Goal: Task Accomplishment & Management: Complete application form

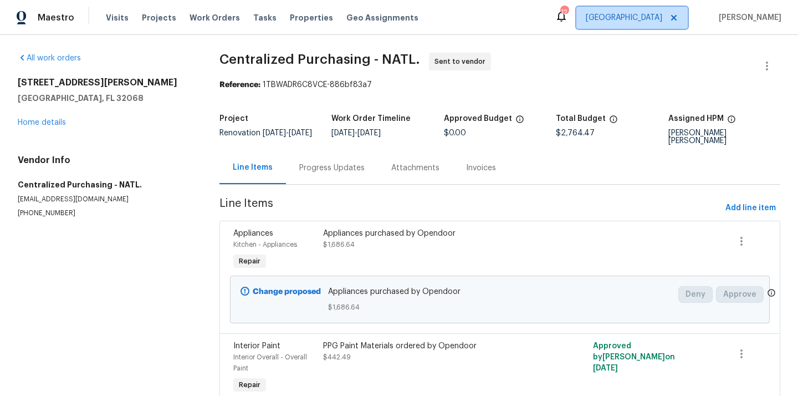
click at [639, 23] on span "[GEOGRAPHIC_DATA]" at bounding box center [624, 17] width 76 height 11
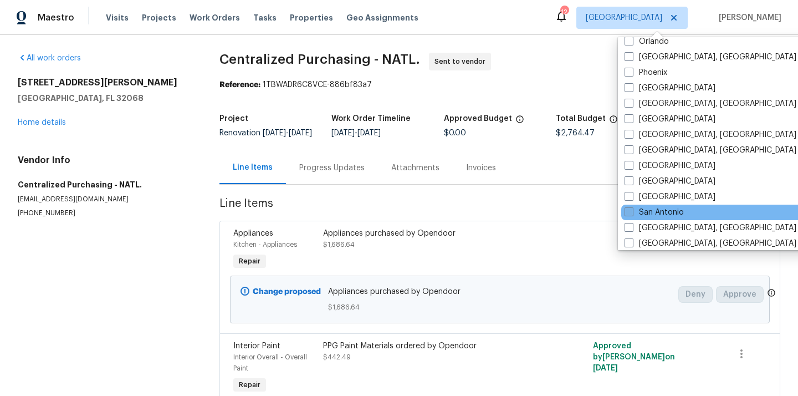
scroll to position [739, 0]
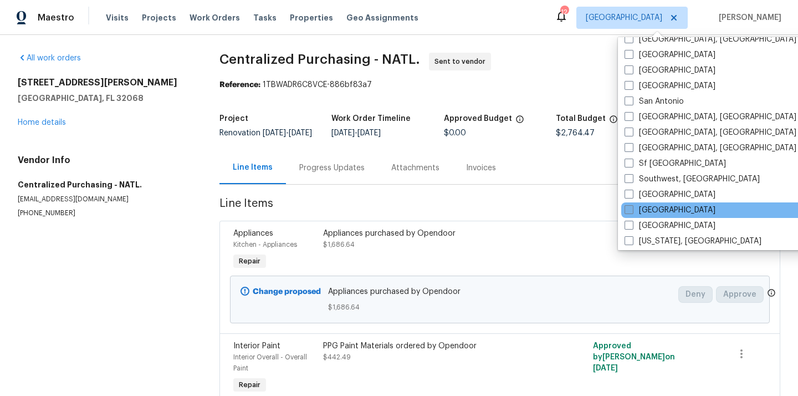
click at [660, 207] on label "[GEOGRAPHIC_DATA]" at bounding box center [669, 209] width 91 height 11
click at [632, 207] on input "[GEOGRAPHIC_DATA]" at bounding box center [627, 207] width 7 height 7
checkbox input "true"
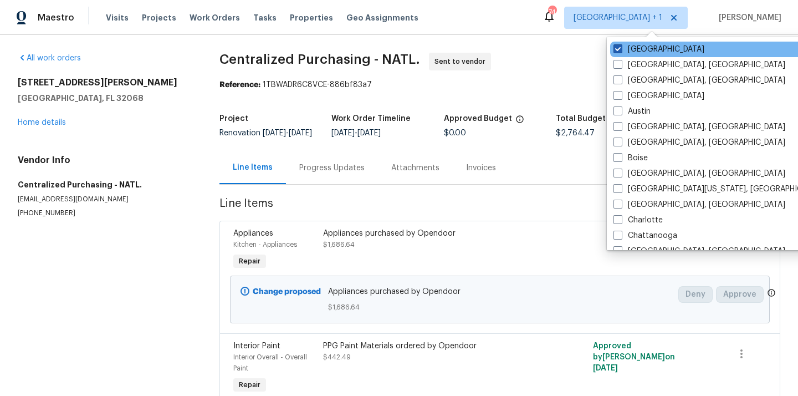
click at [623, 44] on label "[GEOGRAPHIC_DATA]" at bounding box center [658, 49] width 91 height 11
click at [621, 44] on input "[GEOGRAPHIC_DATA]" at bounding box center [616, 47] width 7 height 7
checkbox input "false"
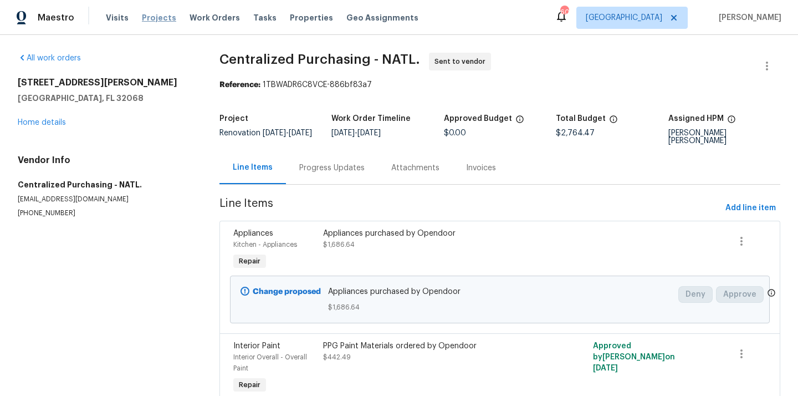
click at [151, 15] on span "Projects" at bounding box center [159, 17] width 34 height 11
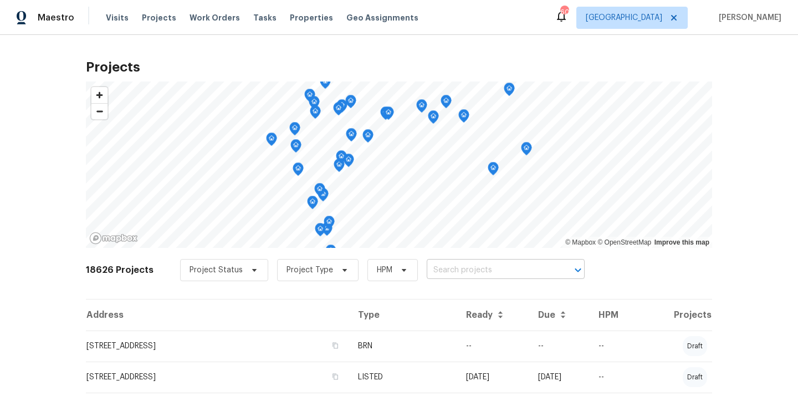
click at [504, 270] on input "text" at bounding box center [490, 270] width 127 height 17
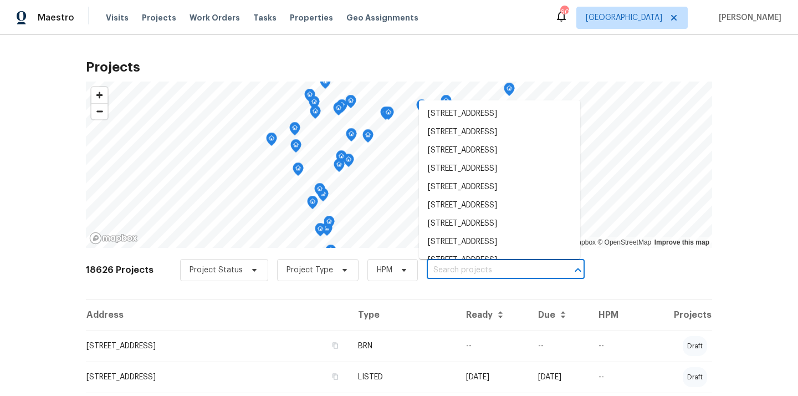
paste input "[STREET_ADDRESS][PERSON_NAME]"
type input "[STREET_ADDRESS][PERSON_NAME]"
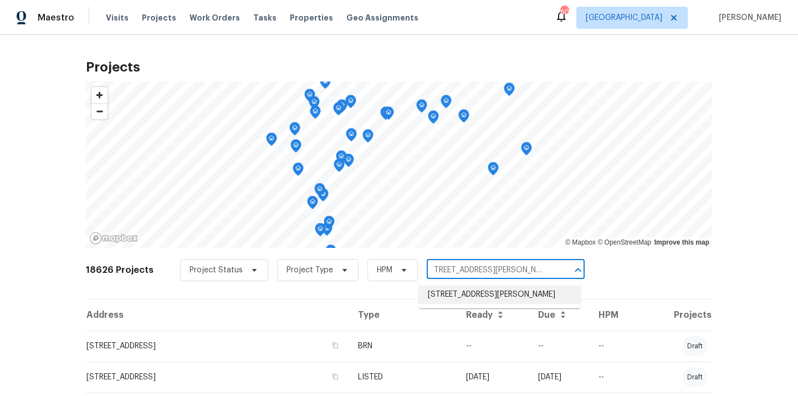
click at [489, 295] on li "[STREET_ADDRESS][PERSON_NAME]" at bounding box center [499, 294] width 161 height 18
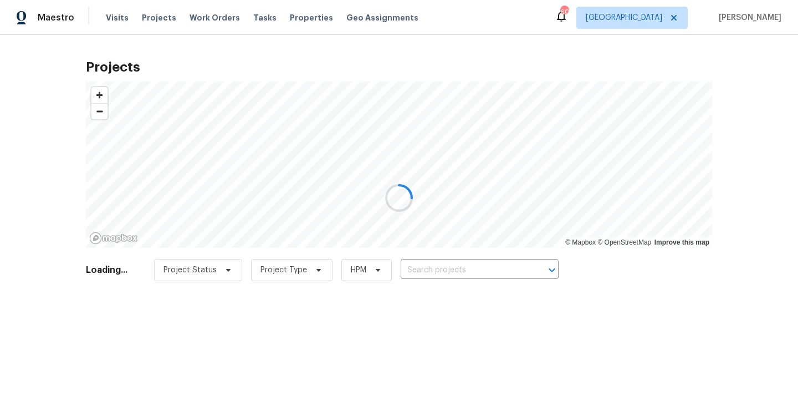
type input "[STREET_ADDRESS][PERSON_NAME]"
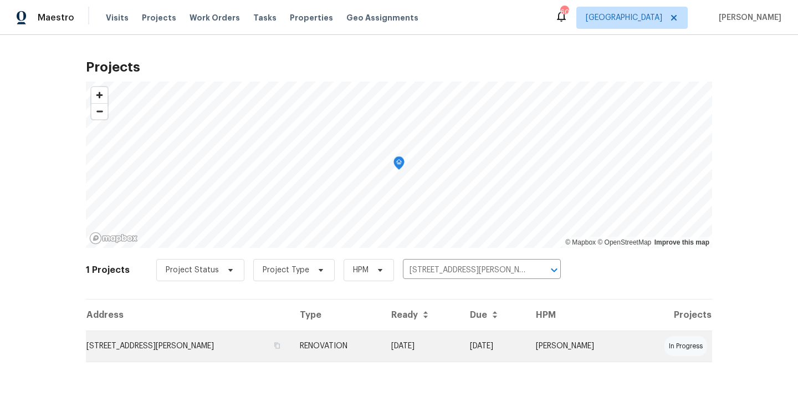
click at [213, 339] on td "[STREET_ADDRESS][PERSON_NAME]" at bounding box center [188, 345] width 205 height 31
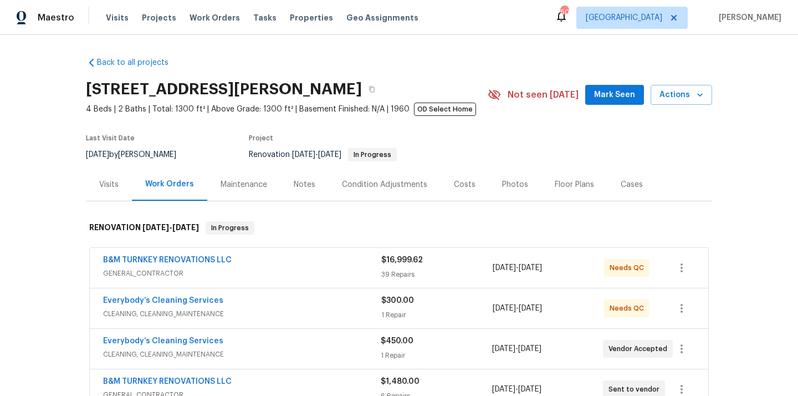
click at [117, 179] on div "Visits" at bounding box center [108, 184] width 19 height 11
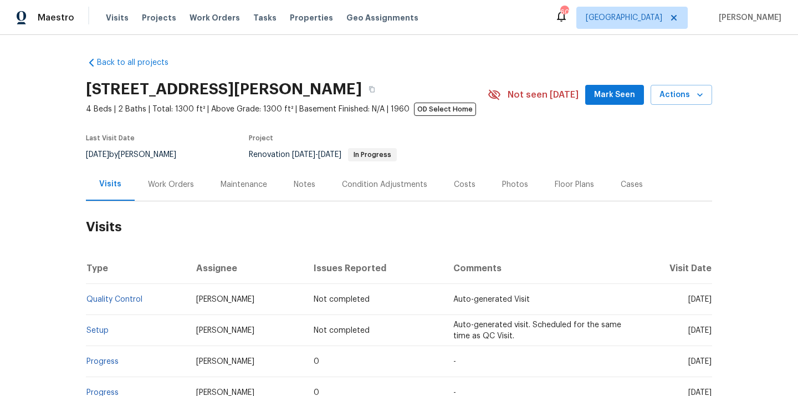
click at [171, 181] on div "Work Orders" at bounding box center [171, 184] width 46 height 11
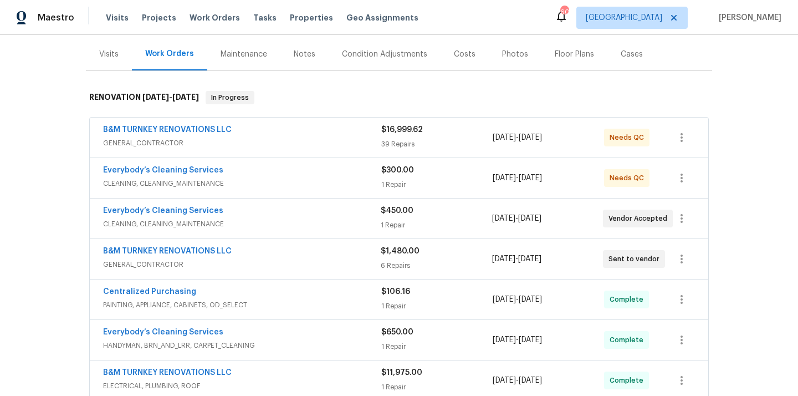
scroll to position [148, 0]
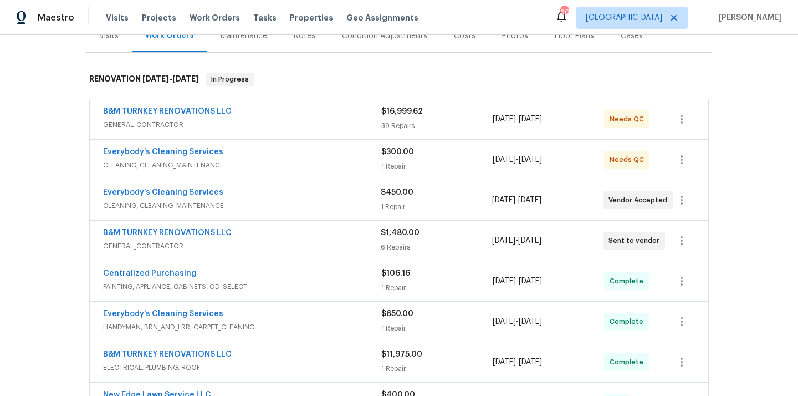
click at [262, 274] on div "Centralized Purchasing" at bounding box center [242, 274] width 278 height 13
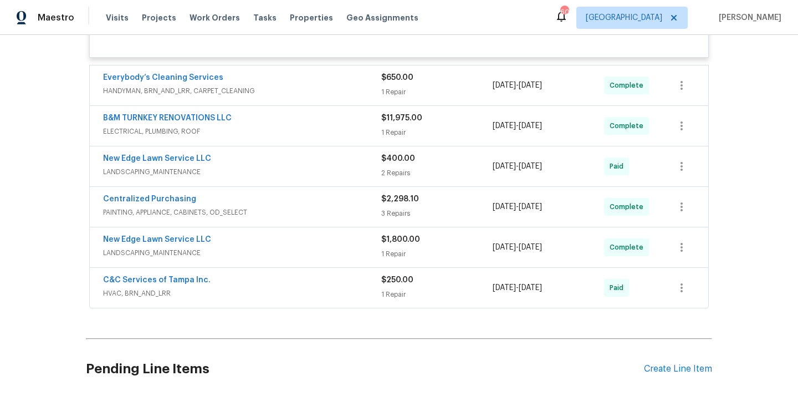
scroll to position [502, 0]
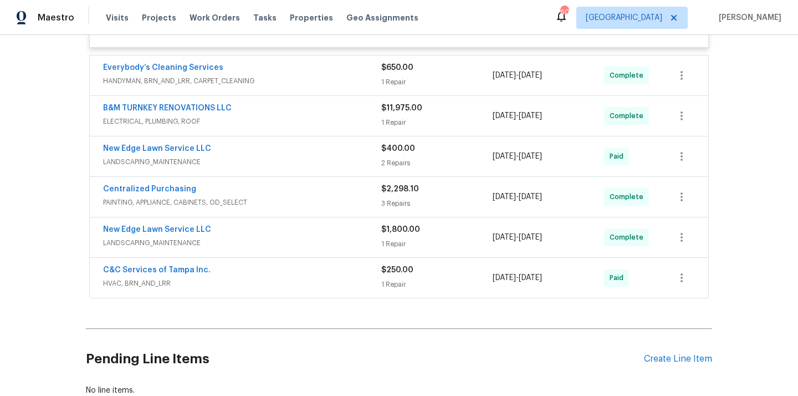
click at [291, 192] on div "Centralized Purchasing" at bounding box center [242, 189] width 278 height 13
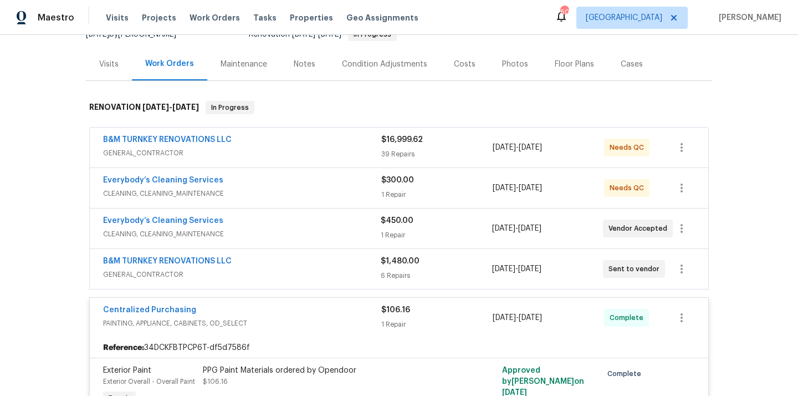
scroll to position [116, 0]
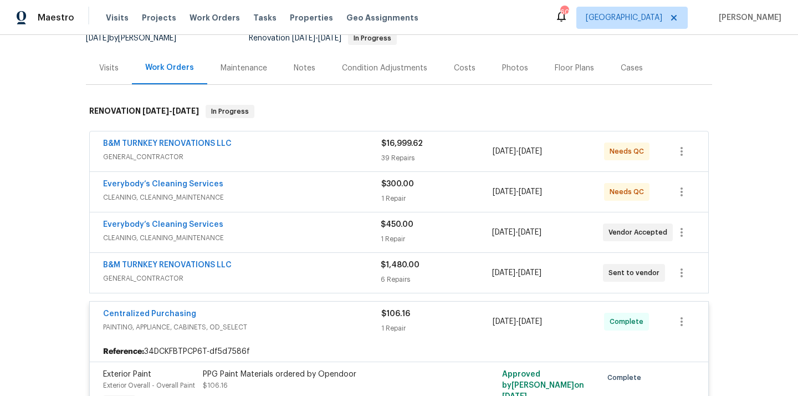
click at [286, 317] on div "Centralized Purchasing" at bounding box center [242, 314] width 278 height 13
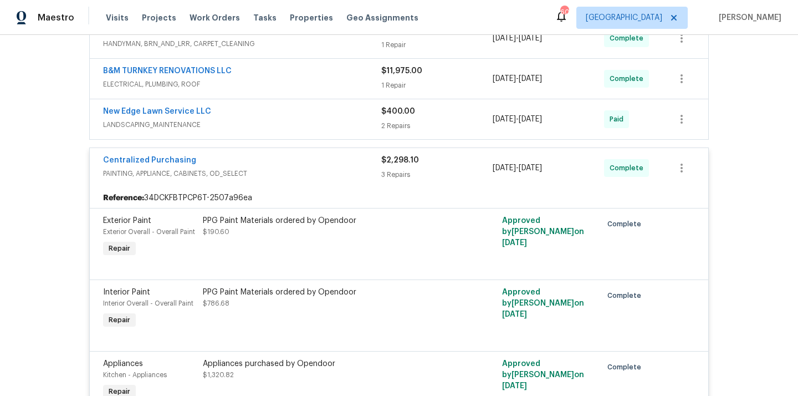
scroll to position [721, 0]
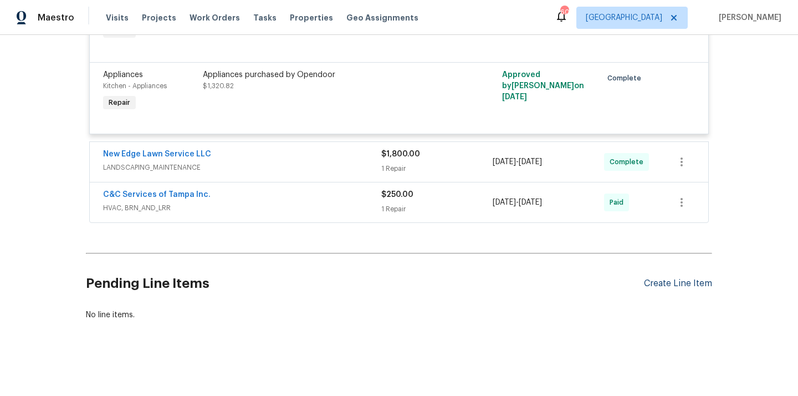
click at [696, 279] on div "Create Line Item" at bounding box center [678, 283] width 68 height 11
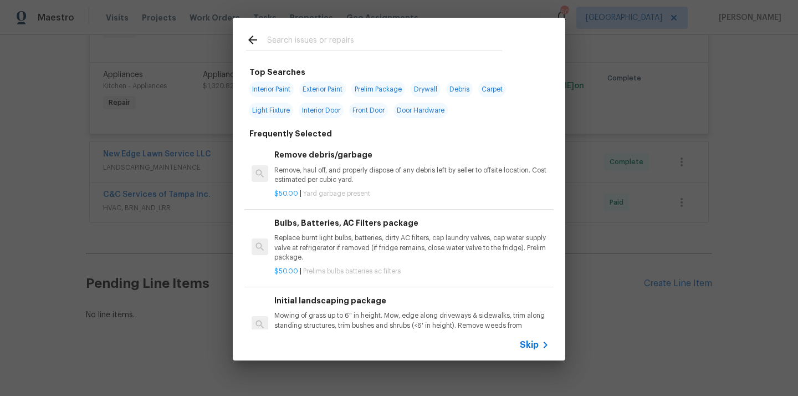
click at [452, 45] on input "text" at bounding box center [384, 41] width 235 height 17
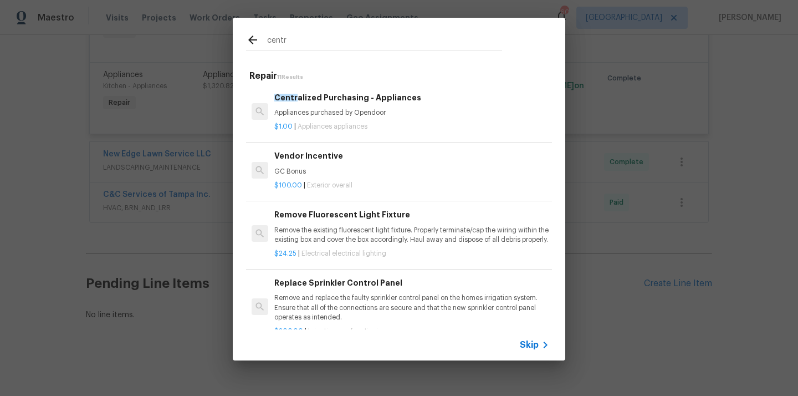
type input "centr"
click at [331, 99] on h6 "Centr alized Purchasing - Appliances" at bounding box center [411, 97] width 275 height 12
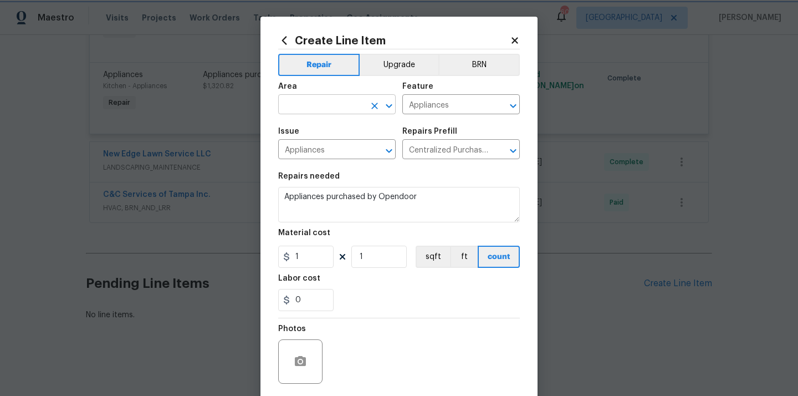
click at [366, 109] on div "​" at bounding box center [336, 105] width 117 height 17
click at [319, 129] on li "Kitchen" at bounding box center [336, 130] width 117 height 18
type input "Kitchen"
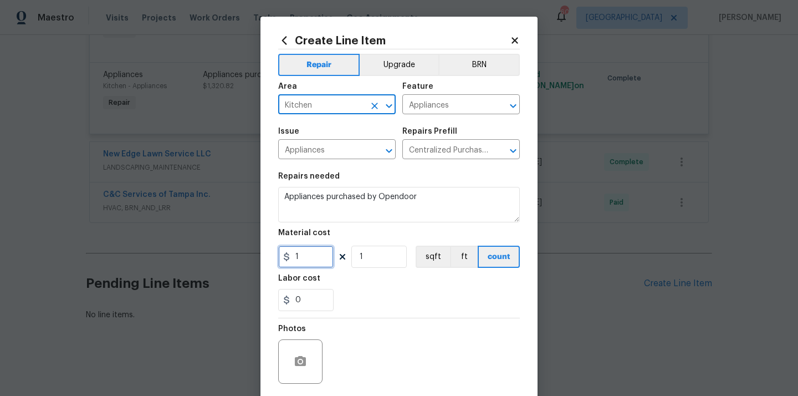
drag, startPoint x: 268, startPoint y: 253, endPoint x: 246, endPoint y: 250, distance: 22.3
click at [249, 251] on div "Create Line Item Repair Upgrade BRN Area Kitchen ​ Feature Appliances ​ Issue A…" at bounding box center [399, 198] width 798 height 396
paste input "138.77"
type input "1138.77"
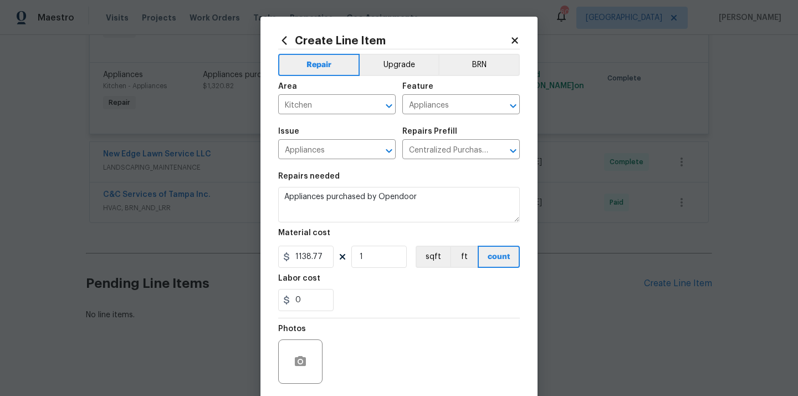
click at [354, 276] on div "Labor cost" at bounding box center [399, 281] width 242 height 14
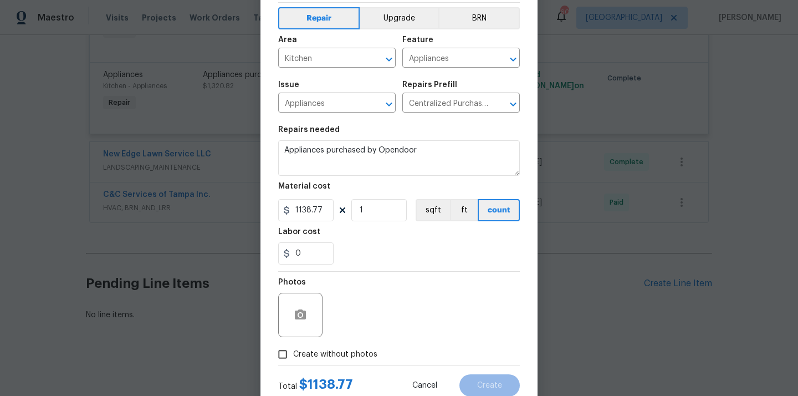
scroll to position [82, 0]
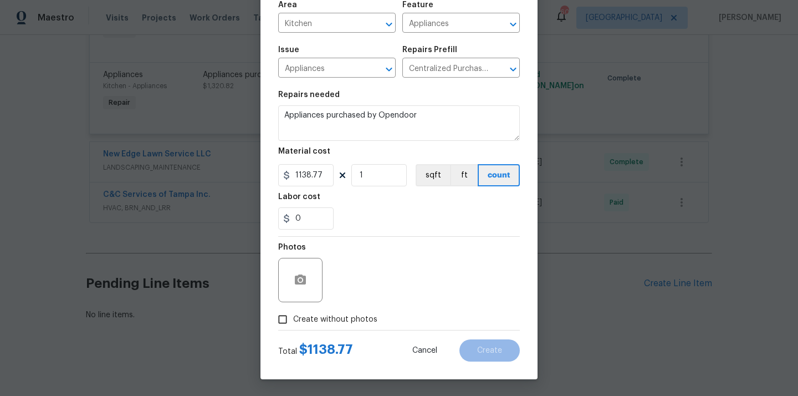
click at [336, 314] on span "Create without photos" at bounding box center [335, 320] width 84 height 12
click at [293, 313] on input "Create without photos" at bounding box center [282, 319] width 21 height 21
checkbox input "true"
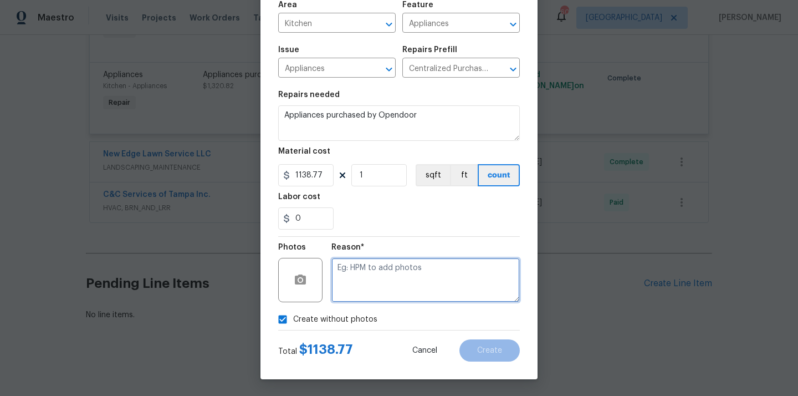
click at [355, 287] on textarea at bounding box center [425, 280] width 188 height 44
type textarea "N/A"
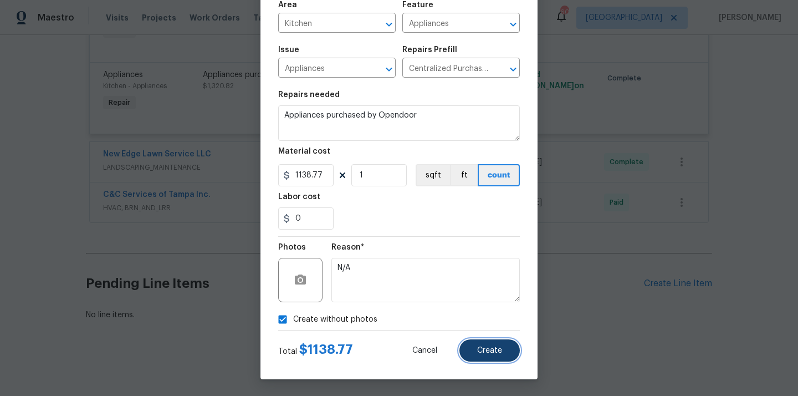
click at [489, 352] on span "Create" at bounding box center [489, 350] width 25 height 8
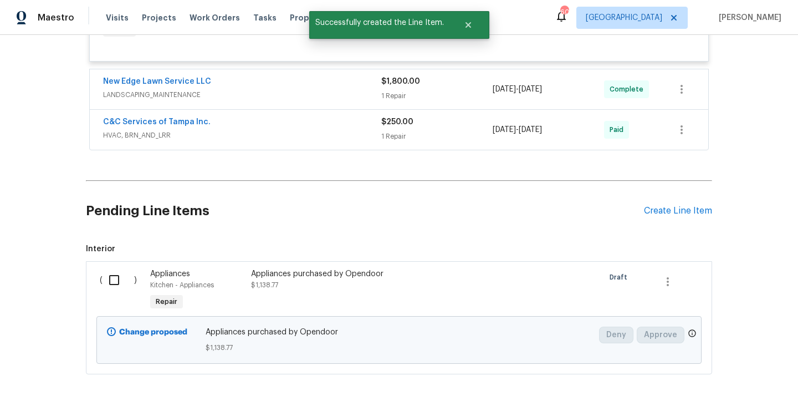
scroll to position [848, 0]
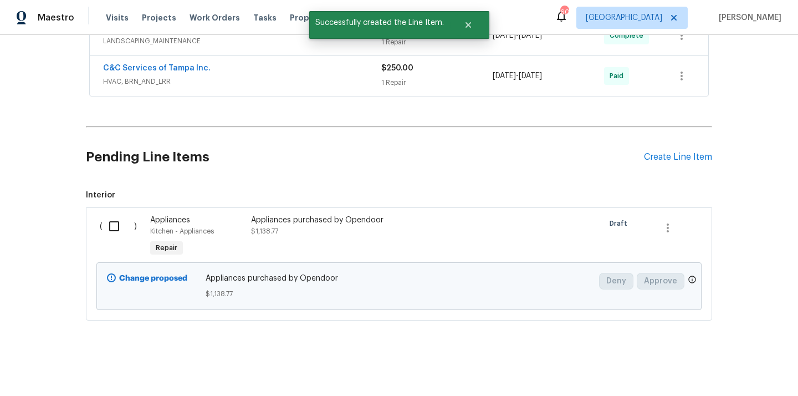
click at [107, 215] on input "checkbox" at bounding box center [119, 225] width 32 height 23
checkbox input "true"
click at [718, 362] on span "Create Work Order" at bounding box center [735, 368] width 74 height 14
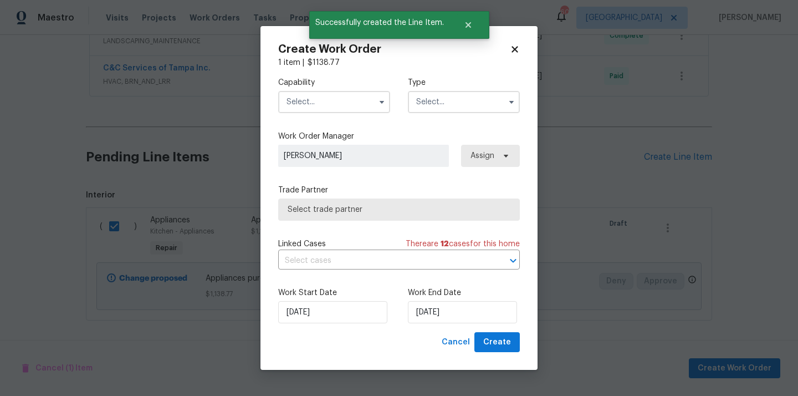
click at [337, 95] on input "text" at bounding box center [334, 102] width 112 height 22
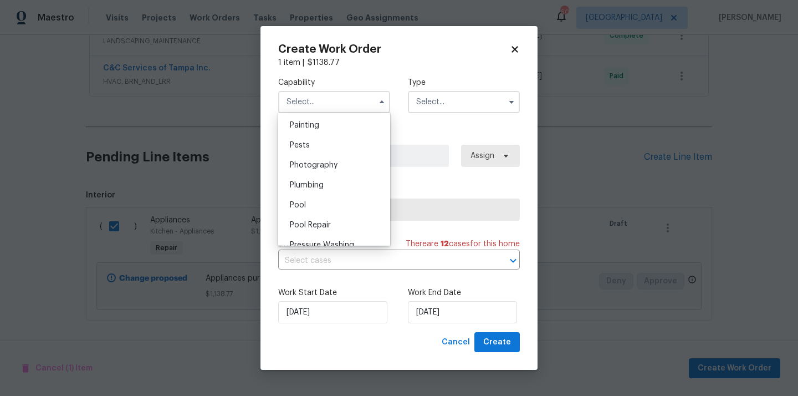
scroll to position [869, 0]
click at [331, 192] on div "Painting" at bounding box center [334, 187] width 106 height 20
type input "Painting"
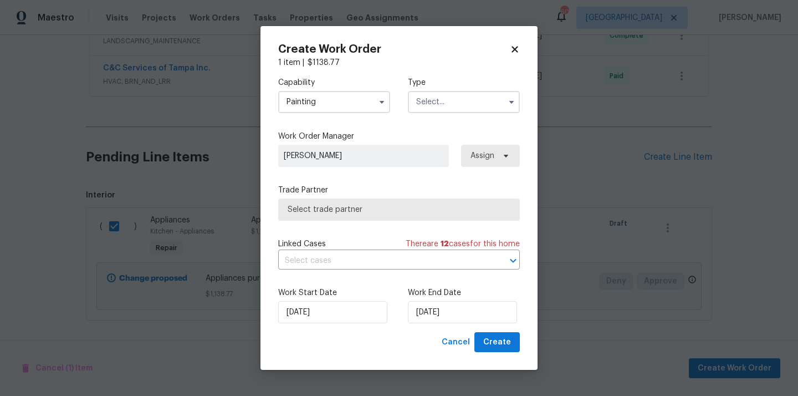
click at [470, 99] on input "text" at bounding box center [464, 102] width 112 height 22
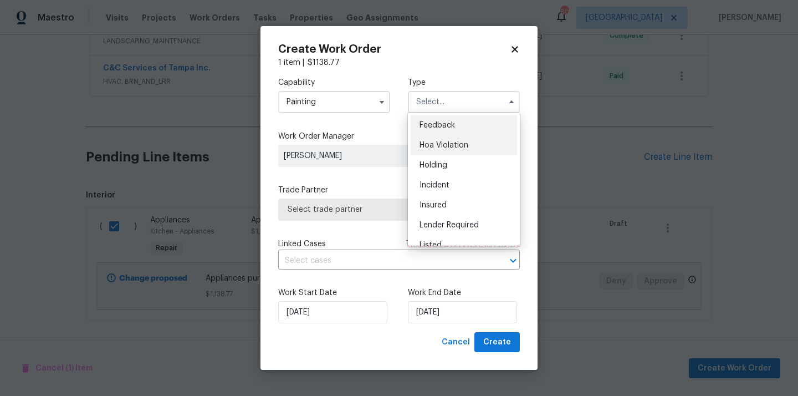
scroll to position [252, 0]
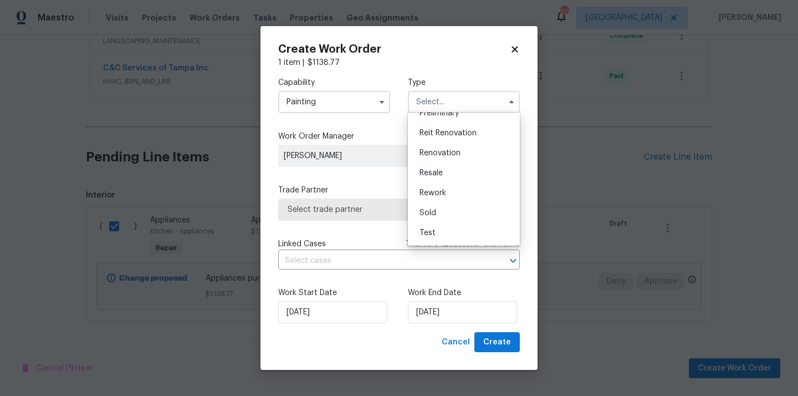
click at [461, 148] on div "Renovation" at bounding box center [464, 153] width 106 height 20
type input "Renovation"
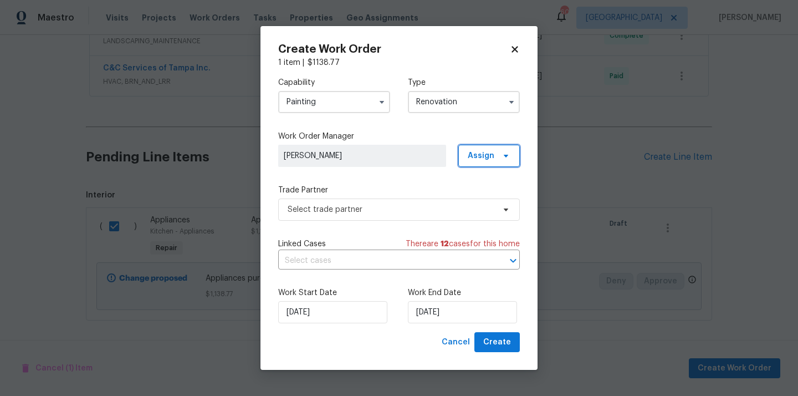
click at [493, 150] on span "Assign" at bounding box center [481, 155] width 27 height 11
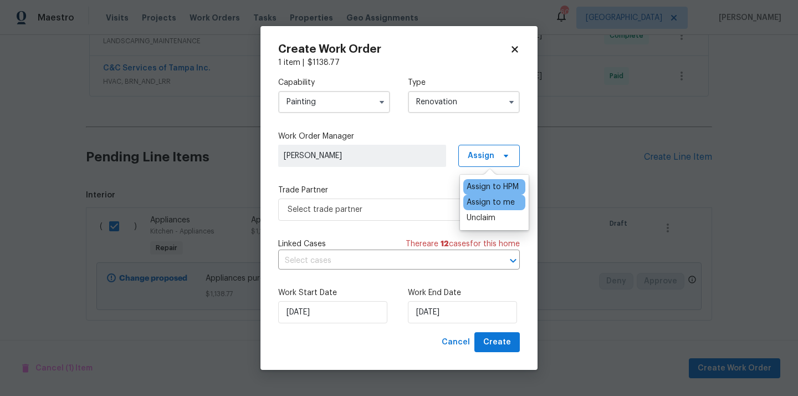
click at [488, 195] on div "Assign to me" at bounding box center [494, 202] width 62 height 16
click at [474, 208] on div "Assign to me" at bounding box center [494, 202] width 62 height 16
click at [473, 198] on div "Assign to me" at bounding box center [491, 202] width 48 height 11
click at [344, 213] on span "Select trade partner" at bounding box center [391, 209] width 207 height 11
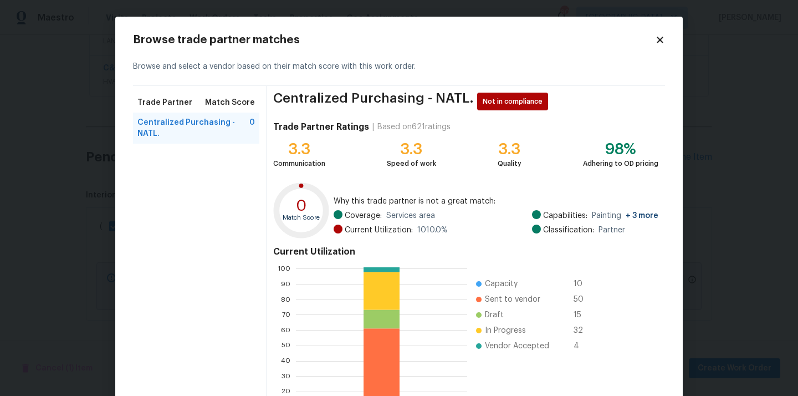
scroll to position [93, 0]
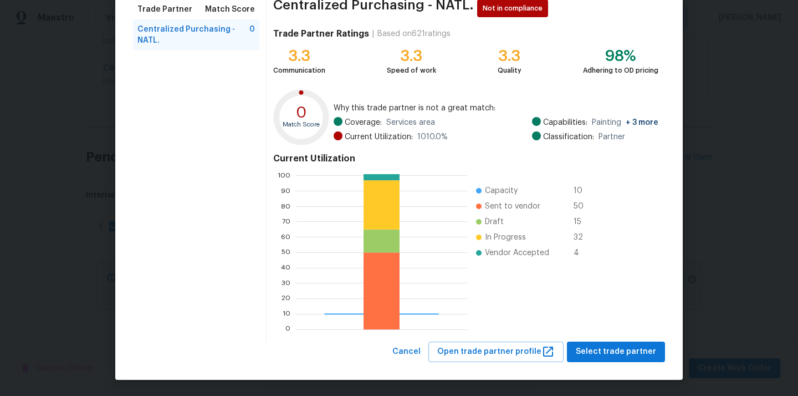
click at [626, 364] on div "Browse trade partner matches Browse and select a vendor based on their match sc…" at bounding box center [398, 152] width 567 height 456
click at [626, 356] on span "Select trade partner" at bounding box center [616, 352] width 80 height 14
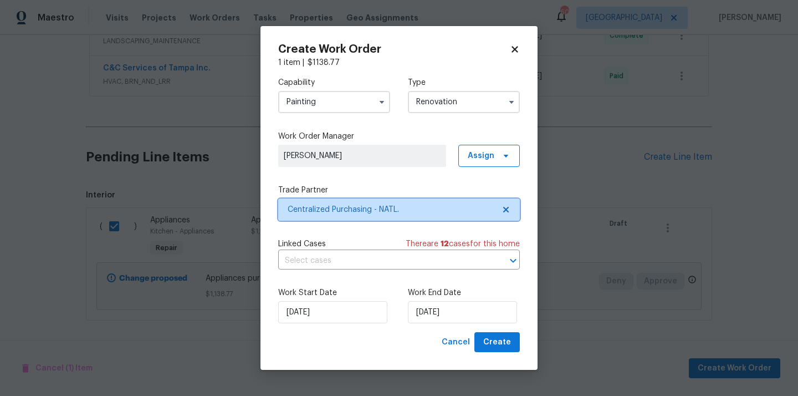
scroll to position [0, 0]
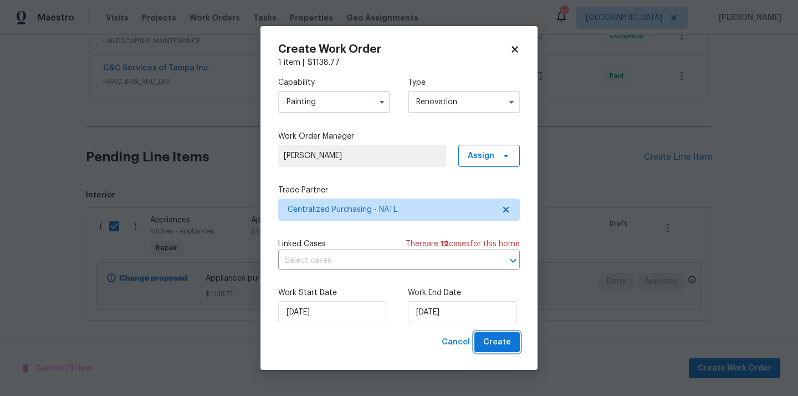
click at [486, 336] on span "Create" at bounding box center [497, 342] width 28 height 14
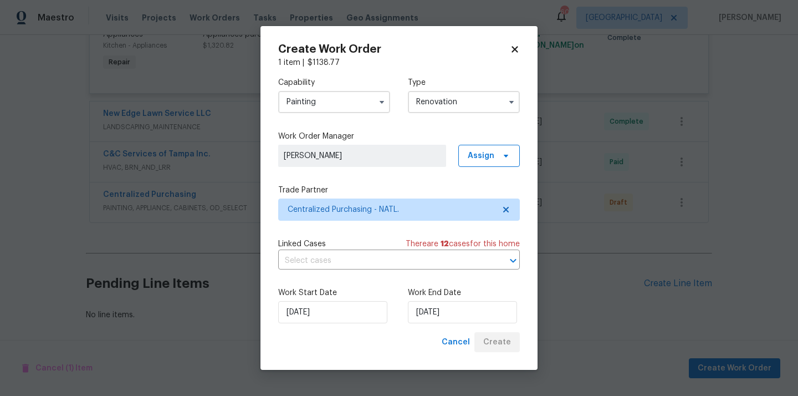
scroll to position [762, 0]
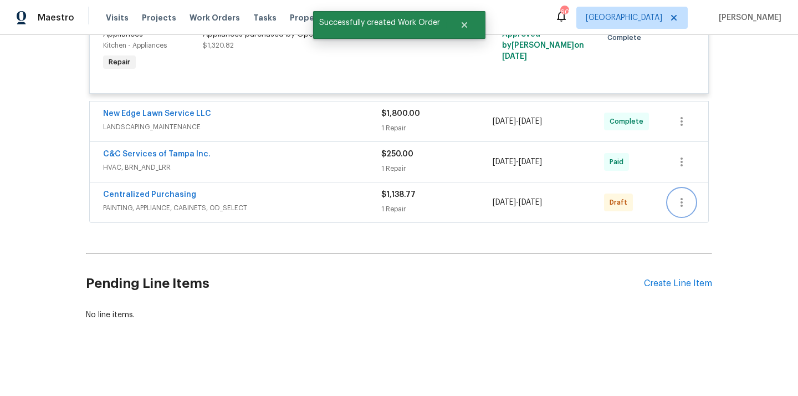
click at [689, 200] on button "button" at bounding box center [681, 202] width 27 height 27
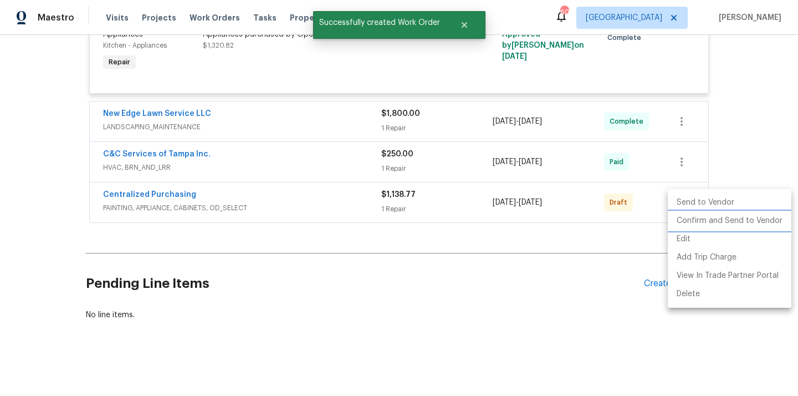
click at [686, 218] on li "Confirm and Send to Vendor" at bounding box center [730, 221] width 124 height 18
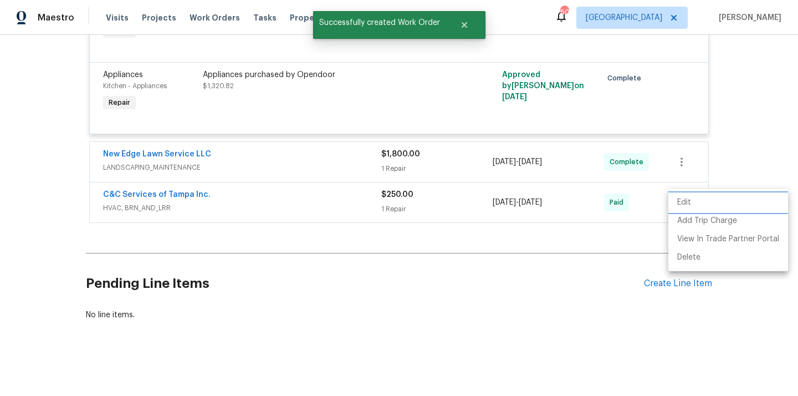
scroll to position [227, 0]
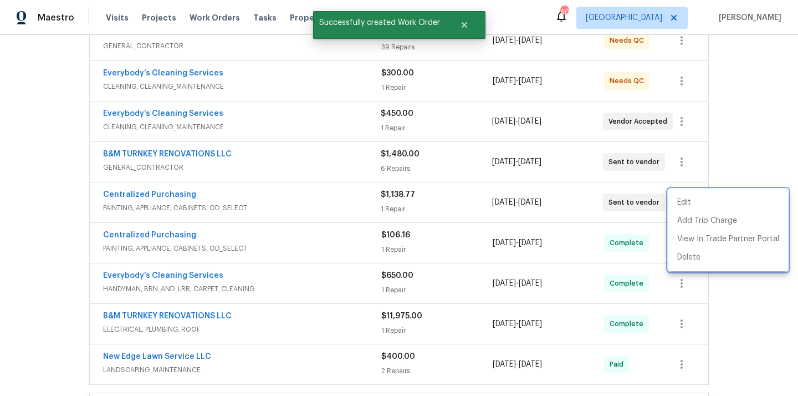
click at [250, 158] on div at bounding box center [399, 198] width 798 height 396
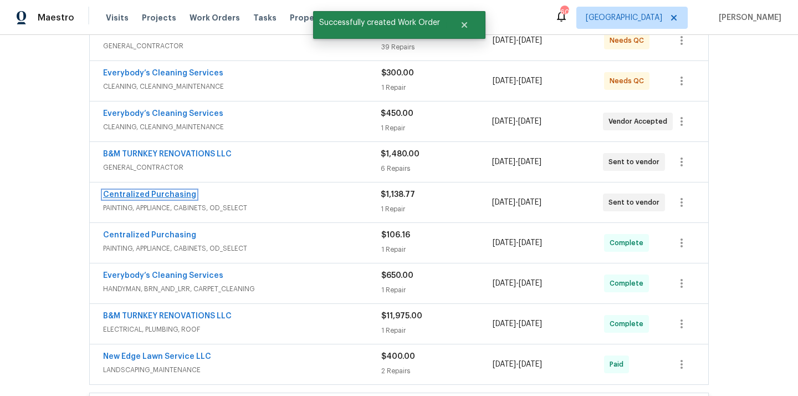
click at [143, 197] on link "Centralized Purchasing" at bounding box center [149, 195] width 93 height 8
